Goal: Information Seeking & Learning: Stay updated

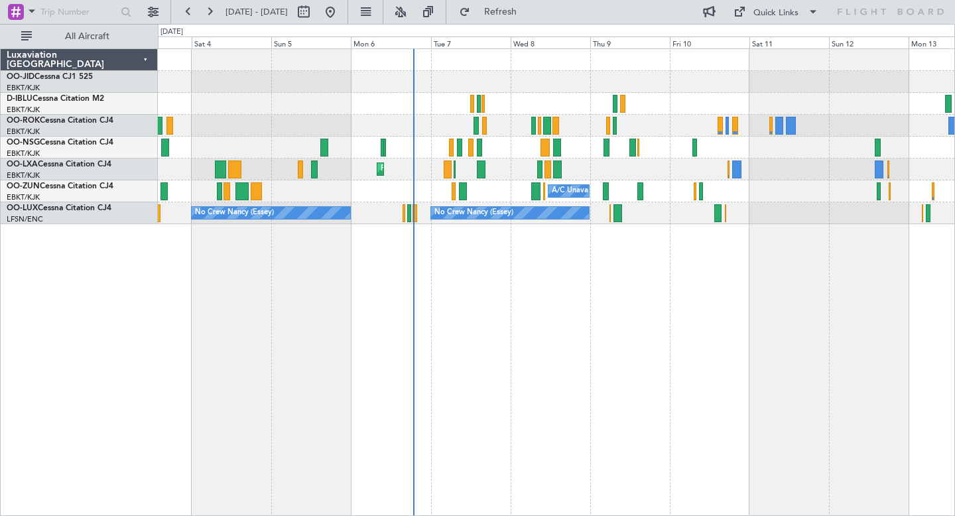
click at [661, 129] on div "No Crew Kortrijk-[GEOGRAPHIC_DATA] AOG Maint [GEOGRAPHIC_DATA]-[GEOGRAPHIC_DATA…" at bounding box center [556, 136] width 796 height 175
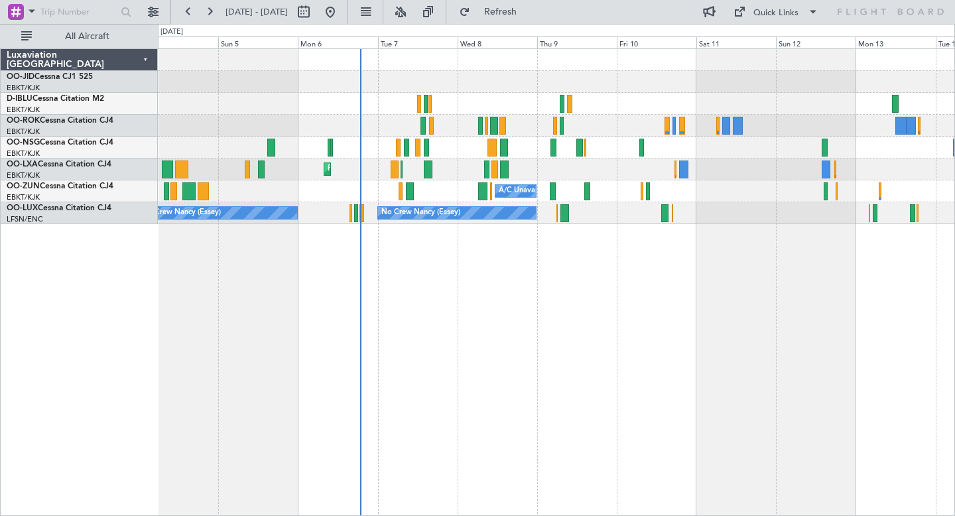
click at [652, 159] on div "Planned Maint Kortrijk-[GEOGRAPHIC_DATA] AOG Maint [GEOGRAPHIC_DATA]" at bounding box center [556, 169] width 796 height 22
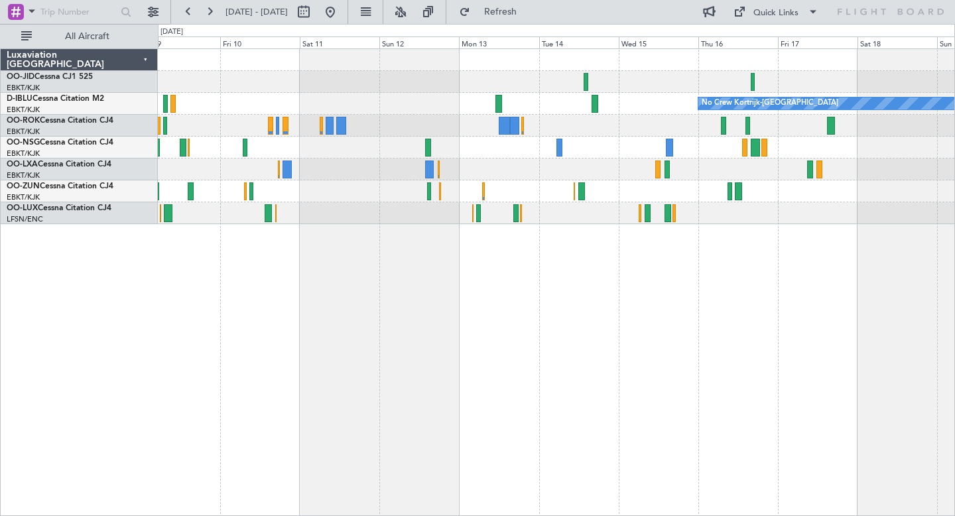
click at [643, 130] on div at bounding box center [556, 126] width 796 height 22
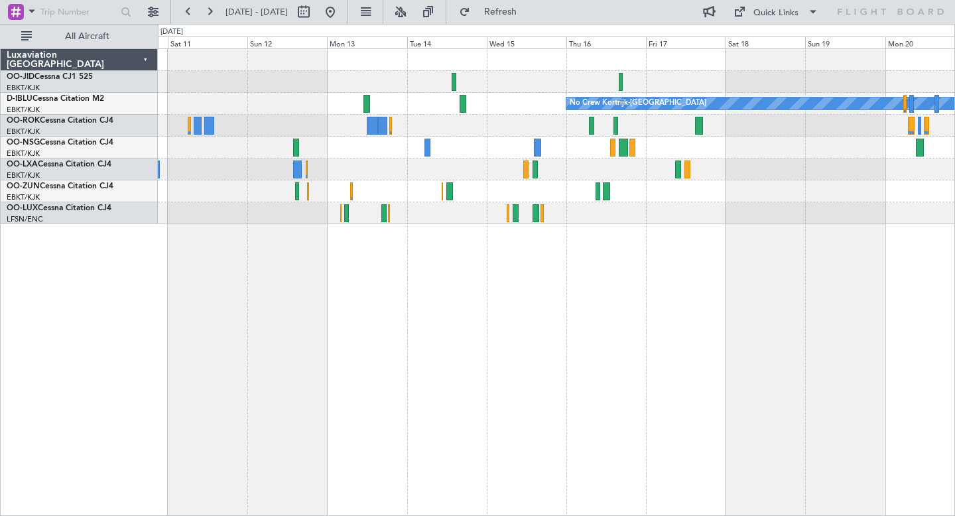
click at [857, 332] on div "No Crew Kortrijk-[GEOGRAPHIC_DATA] A/C Unavailable [GEOGRAPHIC_DATA]-[GEOGRAPHI…" at bounding box center [556, 282] width 797 height 468
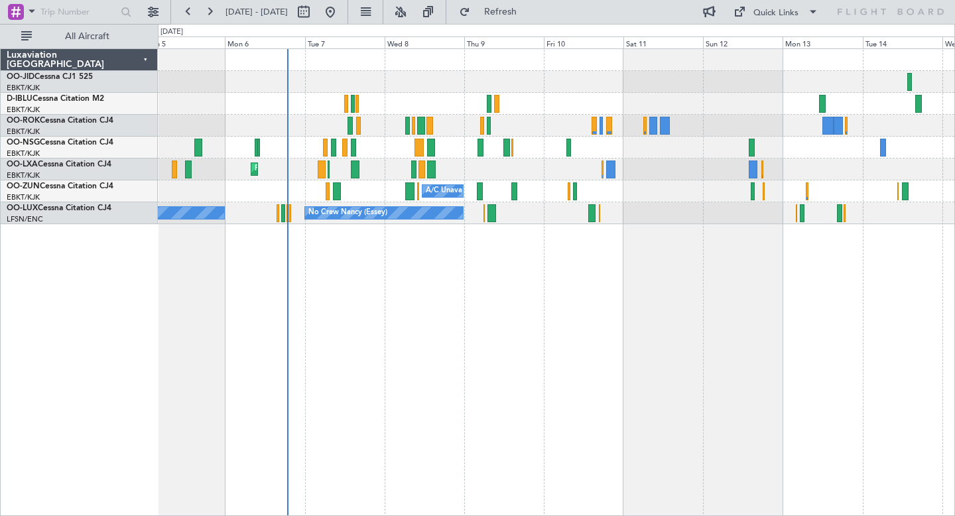
click at [529, 312] on div "No Crew Kortrijk-[GEOGRAPHIC_DATA] Planned Maint [GEOGRAPHIC_DATA]-[GEOGRAPHIC_…" at bounding box center [556, 282] width 797 height 468
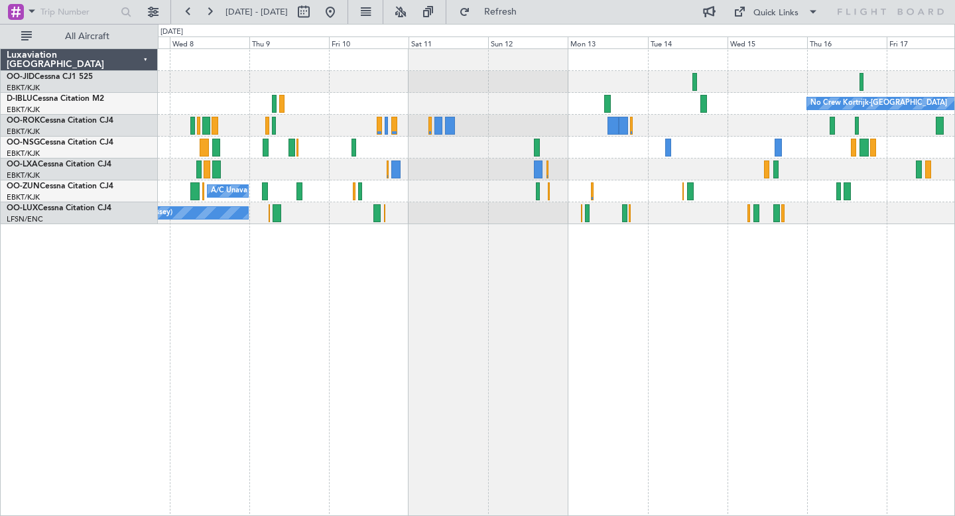
click at [578, 119] on div at bounding box center [556, 126] width 796 height 22
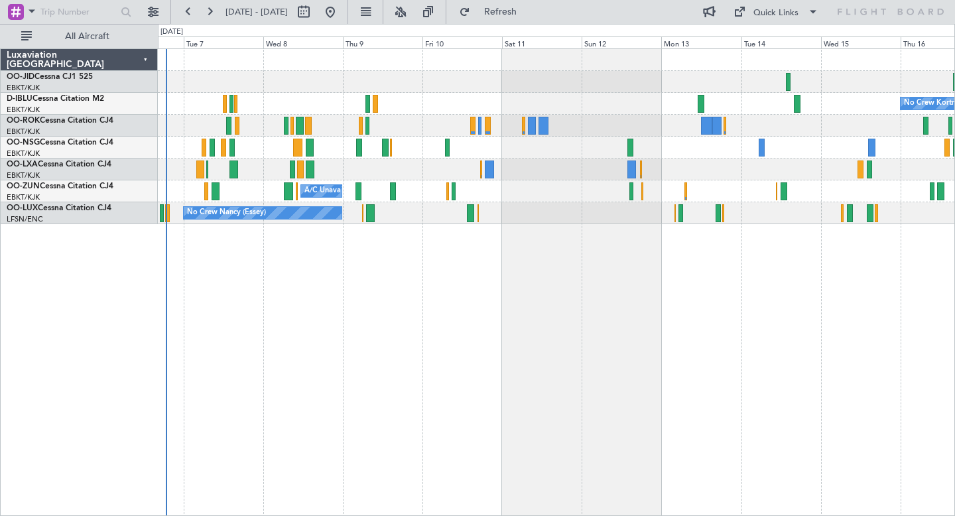
click at [684, 176] on div "Planned Maint Kortrijk-[GEOGRAPHIC_DATA]" at bounding box center [556, 169] width 796 height 22
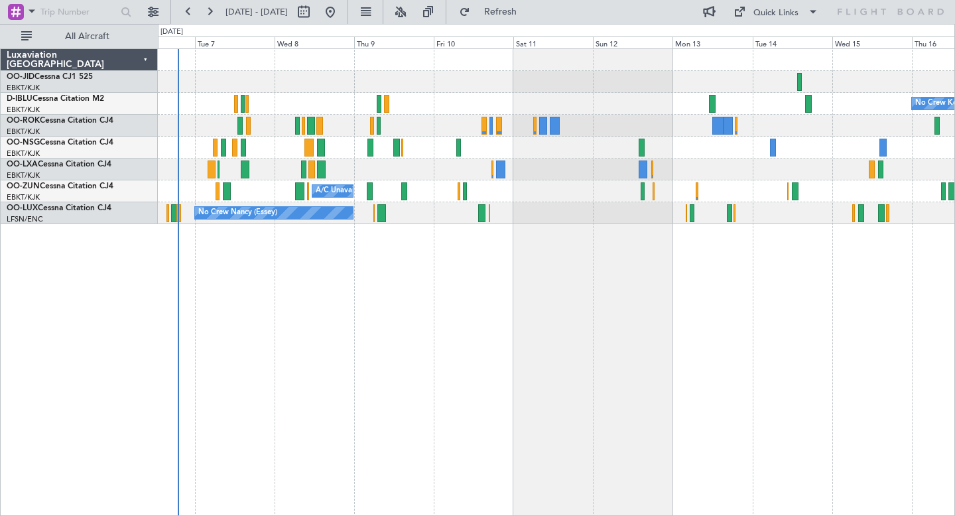
click at [842, 330] on div "No Crew Kortrijk-[GEOGRAPHIC_DATA] Planned Maint [GEOGRAPHIC_DATA]-[GEOGRAPHIC_…" at bounding box center [556, 282] width 797 height 468
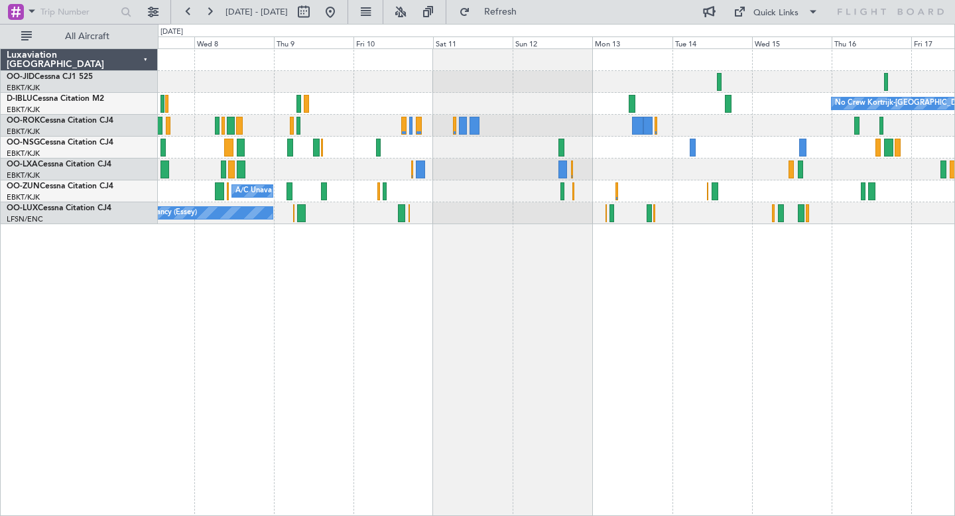
click at [728, 139] on div at bounding box center [556, 148] width 796 height 22
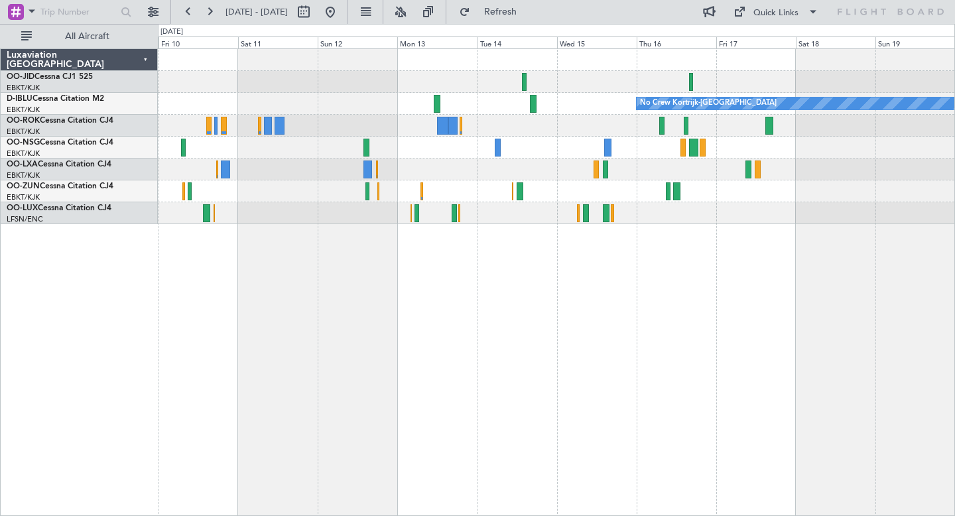
click at [429, 286] on div "No Crew Kortrijk-[GEOGRAPHIC_DATA] A/C Unavailable [GEOGRAPHIC_DATA]-[GEOGRAPHI…" at bounding box center [556, 282] width 797 height 468
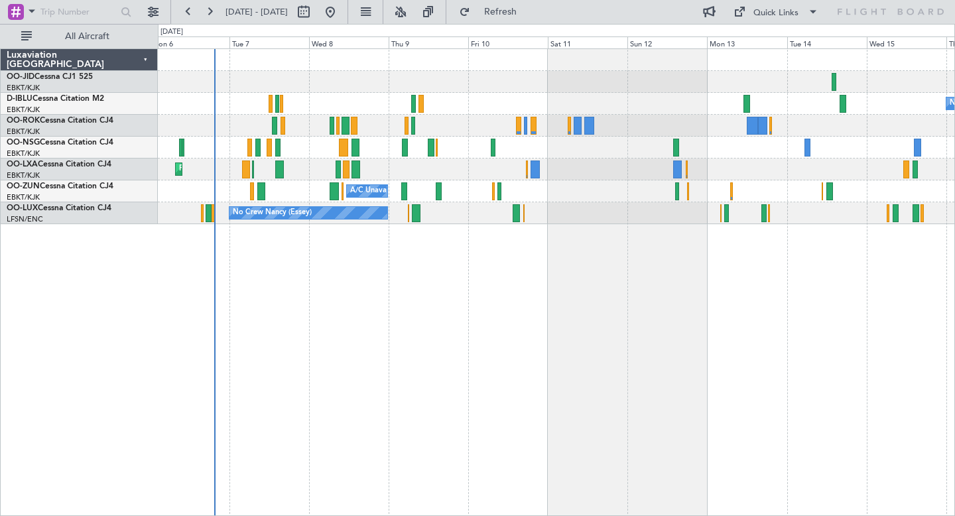
click at [656, 363] on div "No Crew Kortrijk-[GEOGRAPHIC_DATA] Planned Maint [GEOGRAPHIC_DATA]-[GEOGRAPHIC_…" at bounding box center [556, 282] width 797 height 468
click at [589, 241] on div "No Crew Kortrijk-[GEOGRAPHIC_DATA] Planned Maint [GEOGRAPHIC_DATA]-[GEOGRAPHIC_…" at bounding box center [556, 282] width 797 height 468
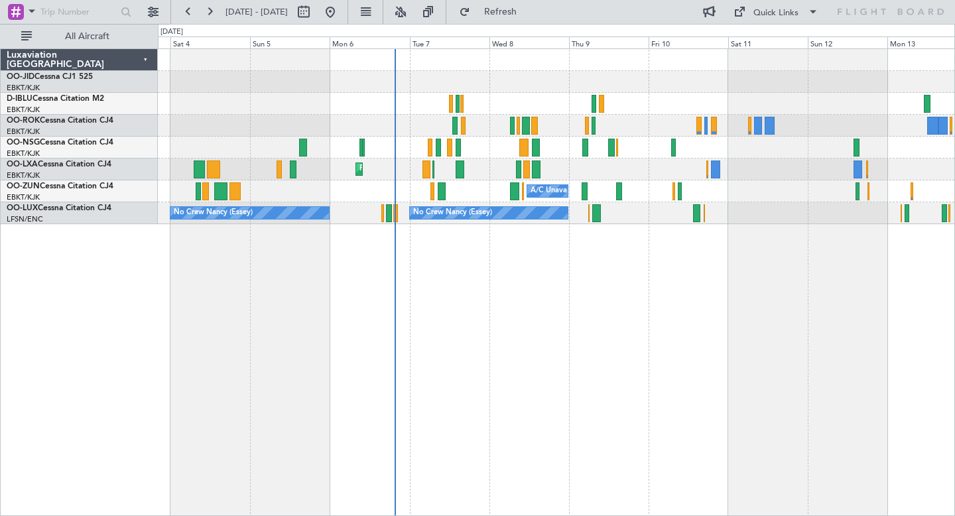
click at [700, 306] on div "No Crew Kortrijk-[GEOGRAPHIC_DATA] AOG Maint [GEOGRAPHIC_DATA]-[GEOGRAPHIC_DATA…" at bounding box center [556, 282] width 797 height 468
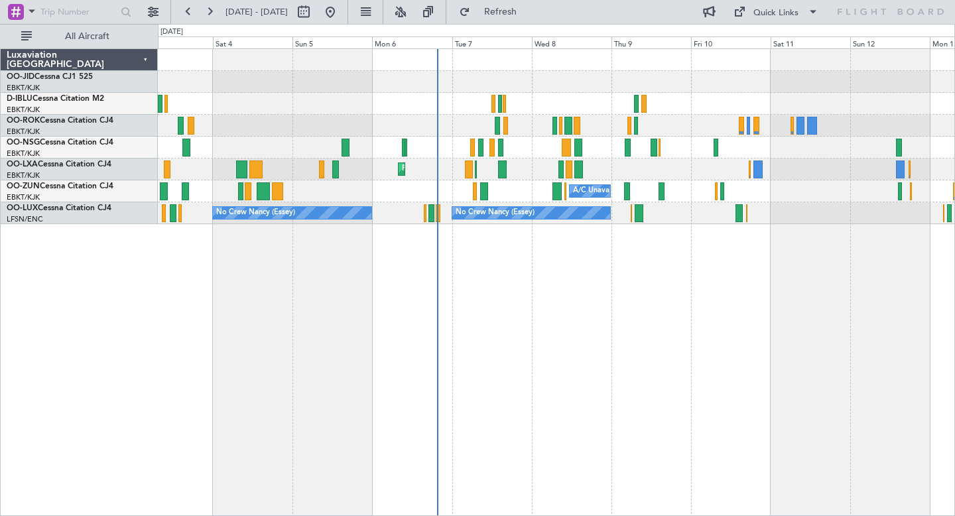
click at [533, 314] on div "AOG Maint Kortrijk-[GEOGRAPHIC_DATA] Planned Maint [GEOGRAPHIC_DATA]-[GEOGRAPHI…" at bounding box center [556, 282] width 797 height 468
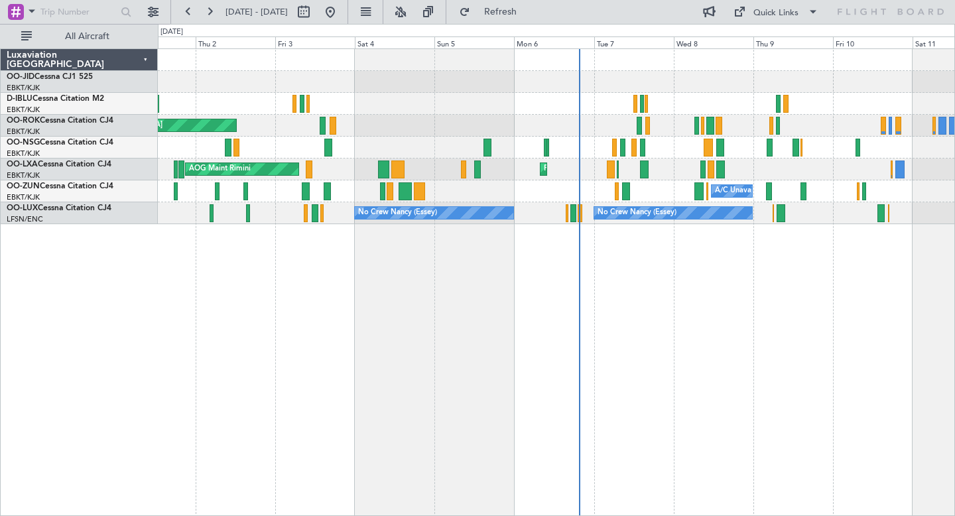
click at [542, 321] on div "Planned Maint Kortrijk-[GEOGRAPHIC_DATA] AOG Maint [GEOGRAPHIC_DATA]-[GEOGRAPHI…" at bounding box center [556, 282] width 797 height 468
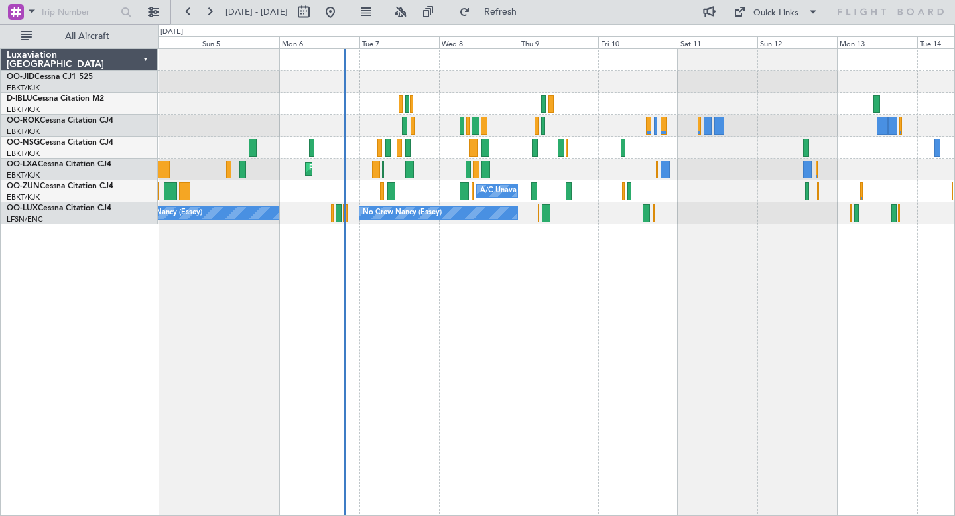
click at [514, 322] on div "No Crew Kortrijk-[GEOGRAPHIC_DATA] AOG Maint [GEOGRAPHIC_DATA]-[GEOGRAPHIC_DATA…" at bounding box center [556, 282] width 797 height 468
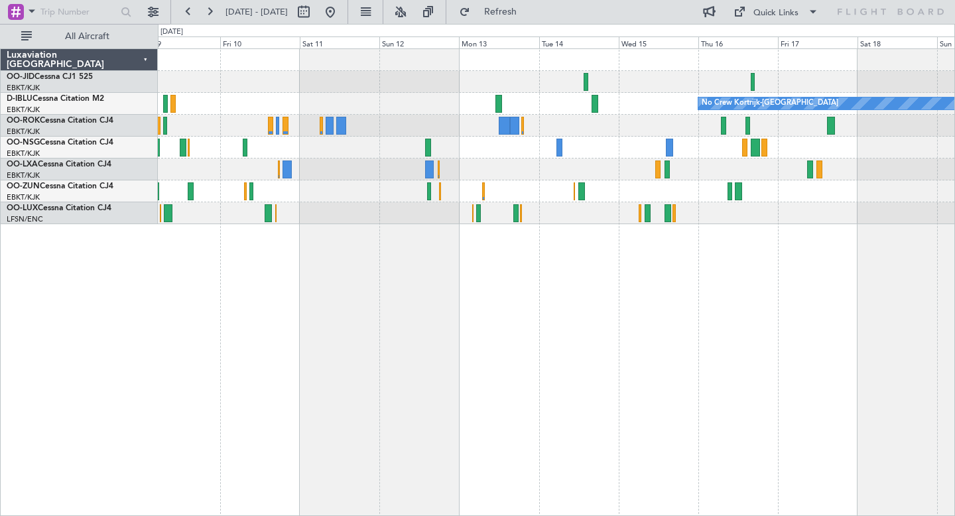
click at [719, 313] on div "No Crew Kortrijk-[GEOGRAPHIC_DATA] A/C Unavailable [GEOGRAPHIC_DATA]-[GEOGRAPHI…" at bounding box center [556, 282] width 797 height 468
